Goal: Contribute content: Add original content to the website for others to see

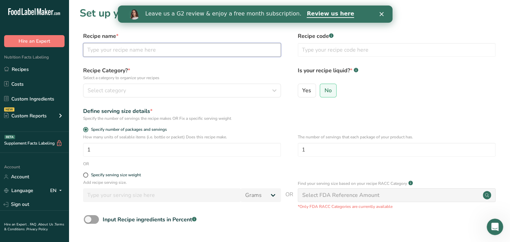
click at [141, 53] on input "text" at bounding box center [182, 50] width 198 height 14
type input "Dried Mango"
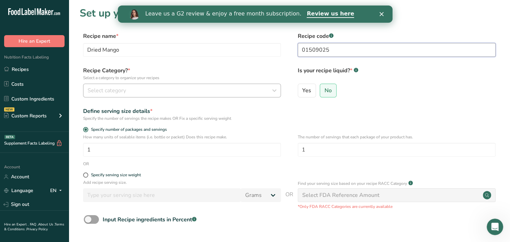
type input "01509025"
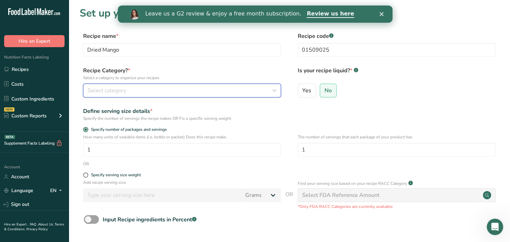
click at [119, 96] on button "Select category" at bounding box center [182, 91] width 198 height 14
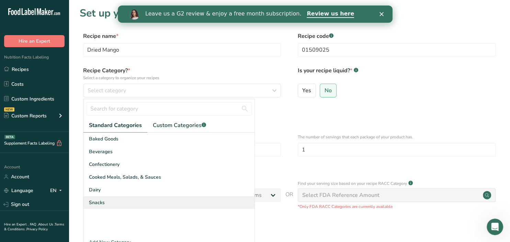
click at [106, 201] on div "Snacks" at bounding box center [169, 202] width 171 height 13
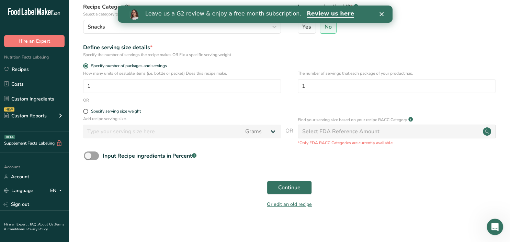
scroll to position [67, 0]
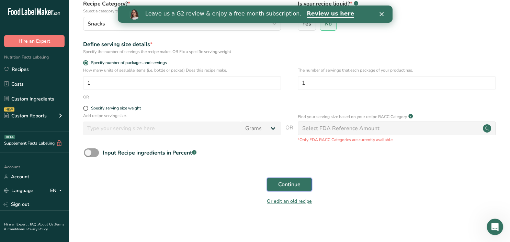
click at [280, 183] on span "Continue" at bounding box center [289, 184] width 22 height 8
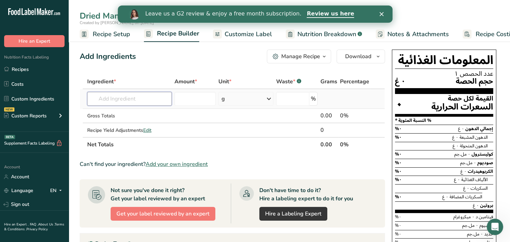
click at [118, 98] on input "text" at bounding box center [129, 99] width 85 height 14
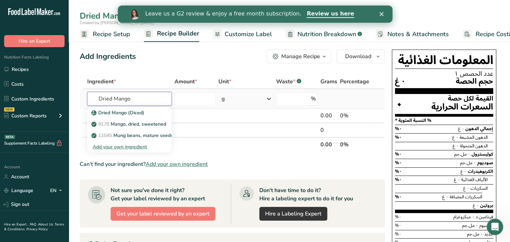
type input "Dried Mango"
click at [128, 146] on div "Add your own ingredient" at bounding box center [130, 146] width 74 height 7
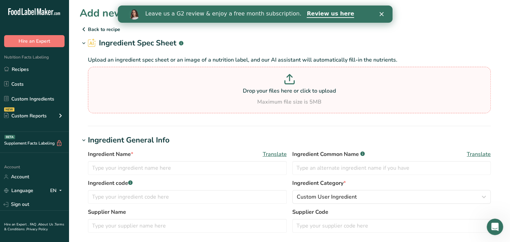
click at [273, 82] on p at bounding box center [290, 80] width 400 height 13
click at [273, 82] on input "Drop your files here or click to upload Maximum file size is 5MB" at bounding box center [289, 90] width 403 height 46
type input "C:\fakepath\CPT_ specification for dried mango_SPEC01_CCorp.pdf"
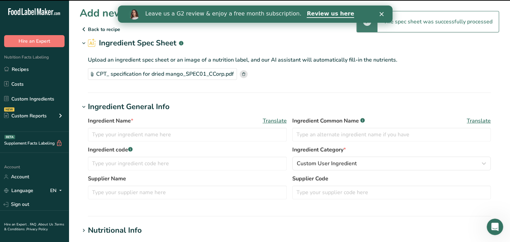
type input "Dried Mango"
type input "CPT CORP"
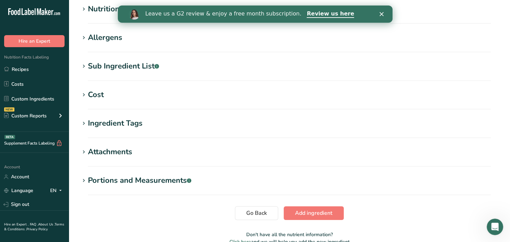
scroll to position [257, 0]
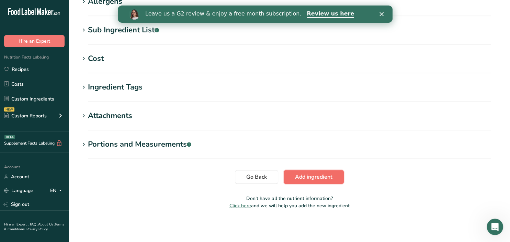
click at [316, 175] on span "Add ingredient" at bounding box center [313, 177] width 37 height 8
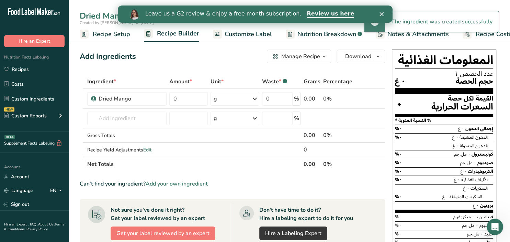
click at [383, 14] on icon "Close" at bounding box center [381, 14] width 4 height 4
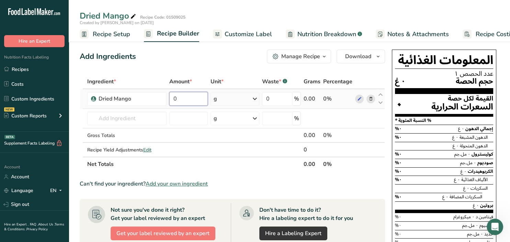
drag, startPoint x: 196, startPoint y: 98, endPoint x: 162, endPoint y: 99, distance: 33.7
click at [169, 99] on input "0" at bounding box center [188, 99] width 38 height 14
type input "100"
click at [193, 66] on div "Add Ingredients Manage Recipe Delete Recipe Duplicate Recipe Scale Recipe Save …" at bounding box center [235, 234] width 310 height 375
